Goal: Check status: Check status

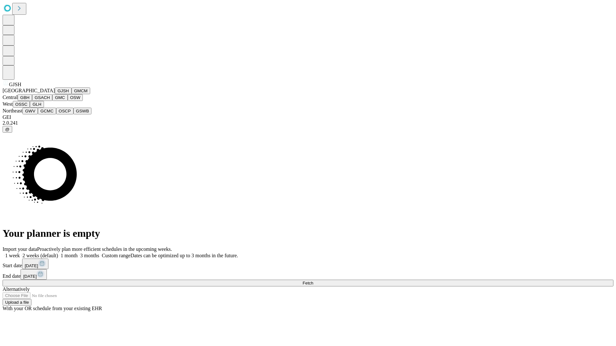
click at [55, 94] on button "GJSH" at bounding box center [63, 91] width 17 height 7
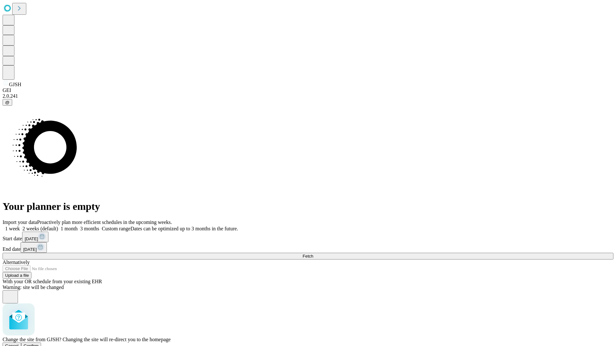
click at [39, 344] on span "Confirm" at bounding box center [31, 346] width 15 height 5
click at [78, 226] on label "1 month" at bounding box center [68, 228] width 20 height 5
click at [313, 254] on span "Fetch" at bounding box center [307, 256] width 11 height 5
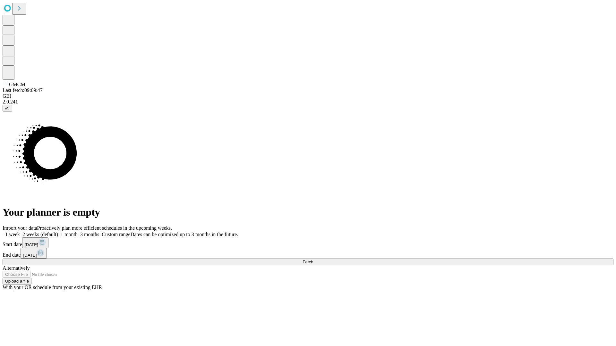
click at [78, 232] on label "1 month" at bounding box center [68, 234] width 20 height 5
click at [313, 260] on span "Fetch" at bounding box center [307, 262] width 11 height 5
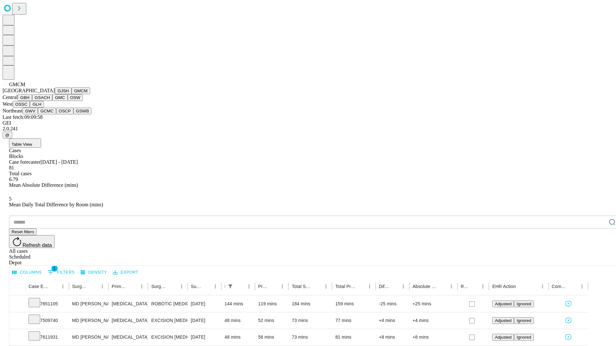
click at [32, 101] on button "GBH" at bounding box center [25, 97] width 14 height 7
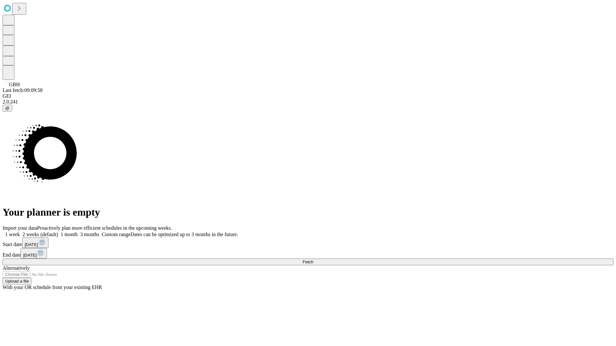
click at [78, 232] on label "1 month" at bounding box center [68, 234] width 20 height 5
click at [313, 260] on span "Fetch" at bounding box center [307, 262] width 11 height 5
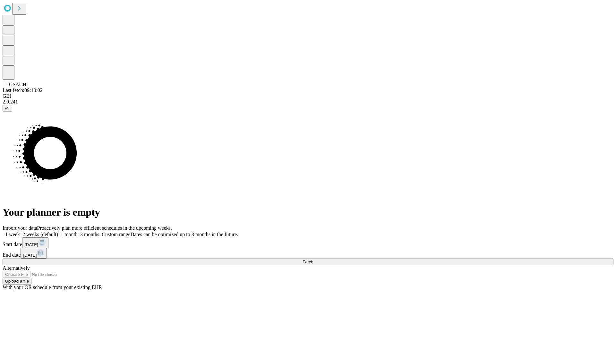
click at [78, 232] on label "1 month" at bounding box center [68, 234] width 20 height 5
click at [313, 260] on span "Fetch" at bounding box center [307, 262] width 11 height 5
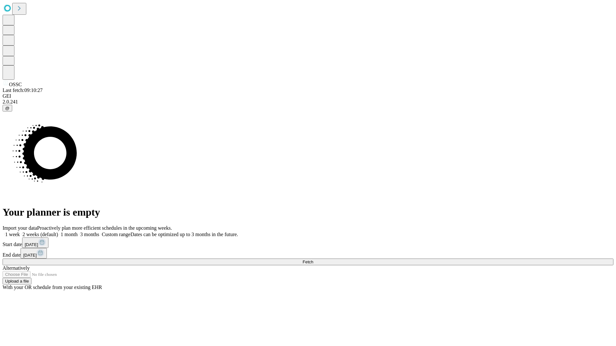
click at [313, 260] on span "Fetch" at bounding box center [307, 262] width 11 height 5
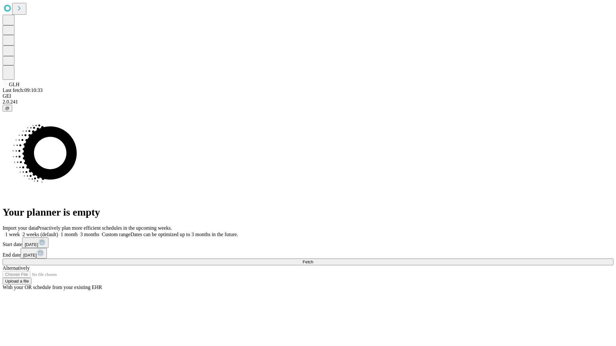
click at [78, 232] on label "1 month" at bounding box center [68, 234] width 20 height 5
click at [313, 260] on span "Fetch" at bounding box center [307, 262] width 11 height 5
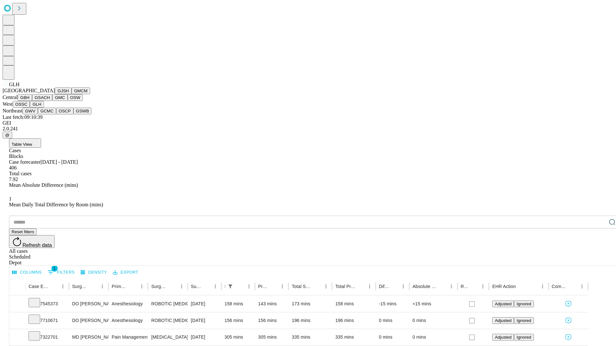
click at [38, 114] on button "GWV" at bounding box center [29, 111] width 15 height 7
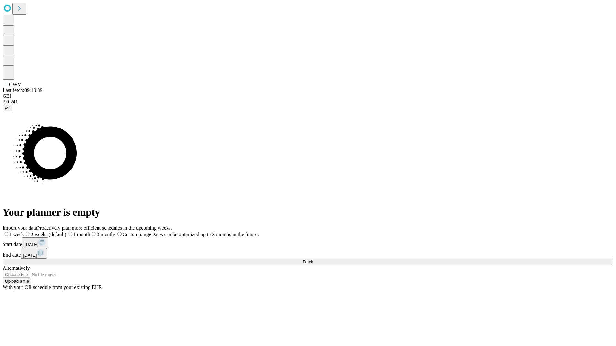
click at [90, 232] on label "1 month" at bounding box center [78, 234] width 24 height 5
click at [313, 260] on span "Fetch" at bounding box center [307, 262] width 11 height 5
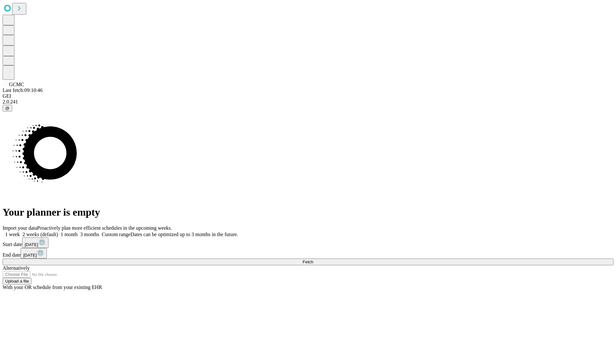
click at [78, 232] on label "1 month" at bounding box center [68, 234] width 20 height 5
click at [313, 260] on span "Fetch" at bounding box center [307, 262] width 11 height 5
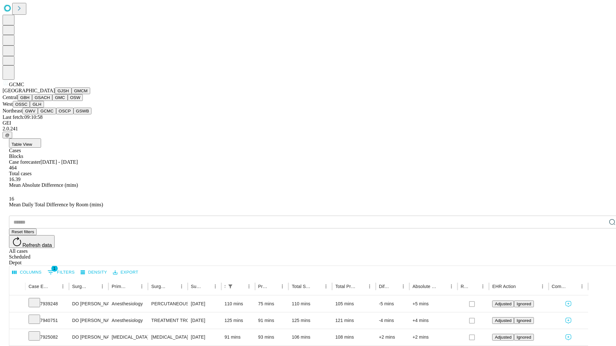
click at [56, 114] on button "OSCP" at bounding box center [64, 111] width 17 height 7
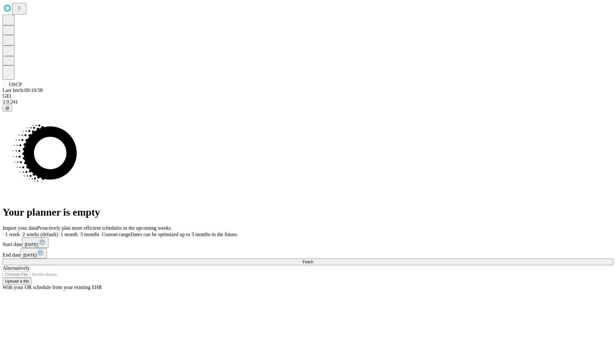
click at [78, 232] on label "1 month" at bounding box center [68, 234] width 20 height 5
click at [313, 260] on span "Fetch" at bounding box center [307, 262] width 11 height 5
